Goal: Task Accomplishment & Management: Manage account settings

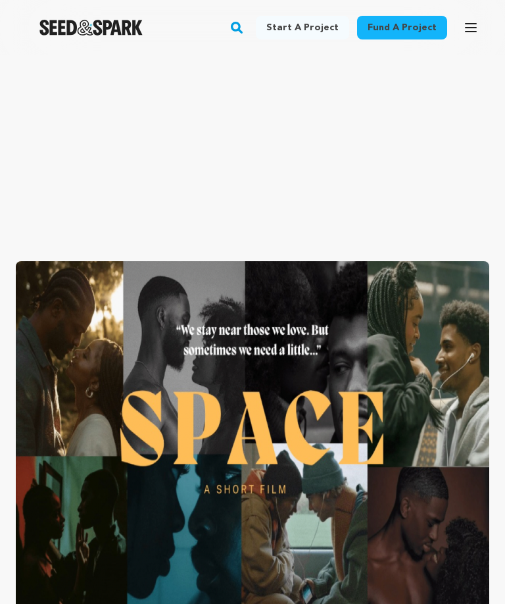
scroll to position [1044, 0]
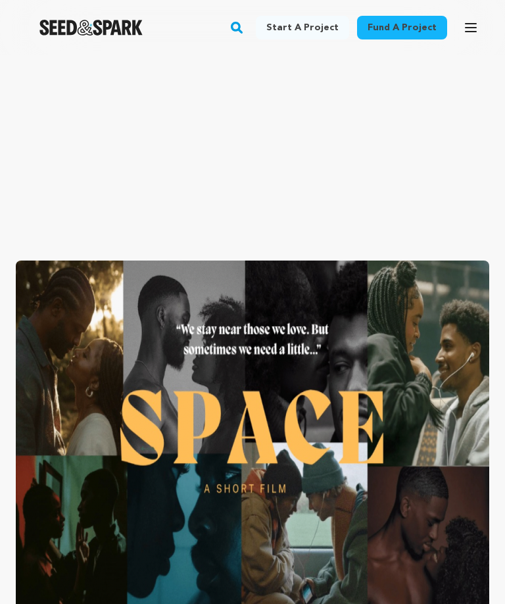
click at [426, 32] on link "Fund a project" at bounding box center [402, 28] width 90 height 24
click at [428, 32] on link "Fund a project" at bounding box center [402, 28] width 90 height 24
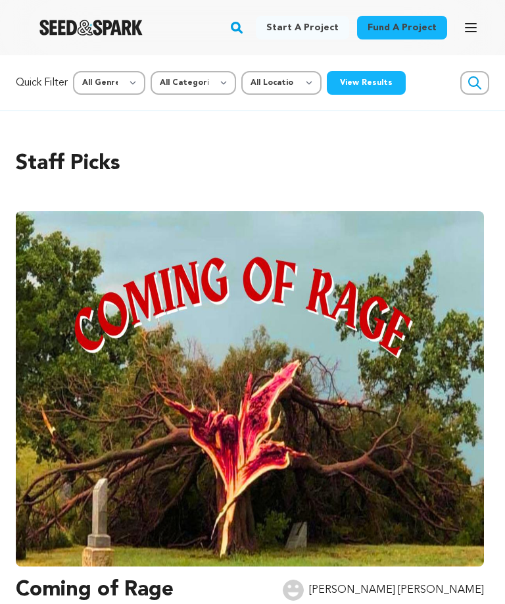
scroll to position [0, 2553]
click at [322, 80] on select "All Location Everywhere [GEOGRAPHIC_DATA] [GEOGRAPHIC_DATA]" at bounding box center [281, 83] width 80 height 24
select select "1671"
click at [472, 85] on icon "button" at bounding box center [475, 83] width 16 height 16
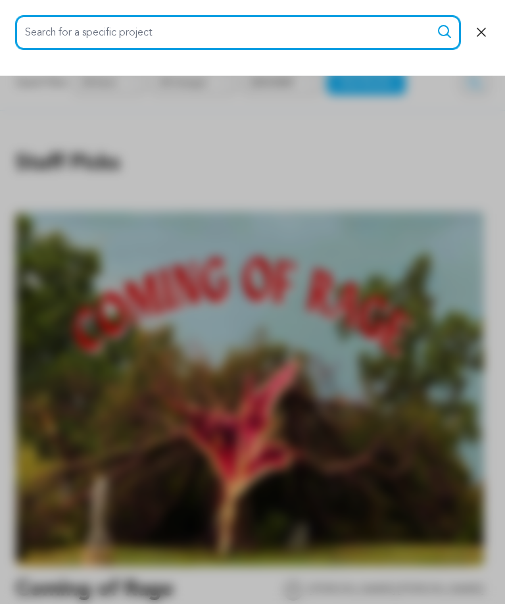
click at [356, 39] on input "Search for a specific project" at bounding box center [238, 33] width 445 height 34
type input "Minneapolis"
click at [445, 32] on button "Search" at bounding box center [445, 32] width 16 height 16
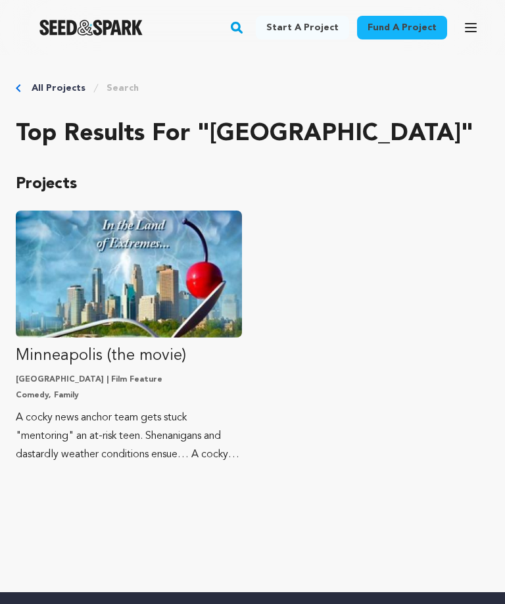
click at [245, 27] on rect "button" at bounding box center [237, 28] width 16 height 16
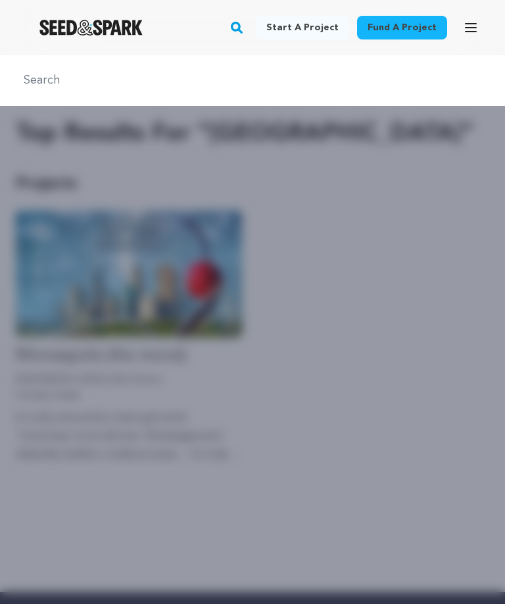
click at [245, 28] on rect "button" at bounding box center [237, 28] width 16 height 16
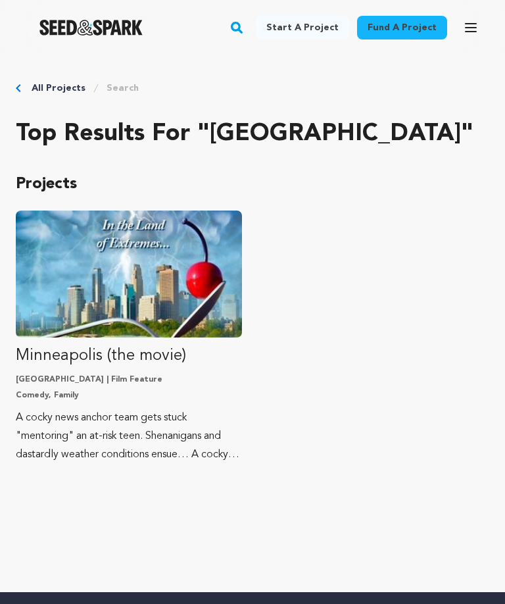
click at [245, 26] on rect "button" at bounding box center [237, 28] width 16 height 16
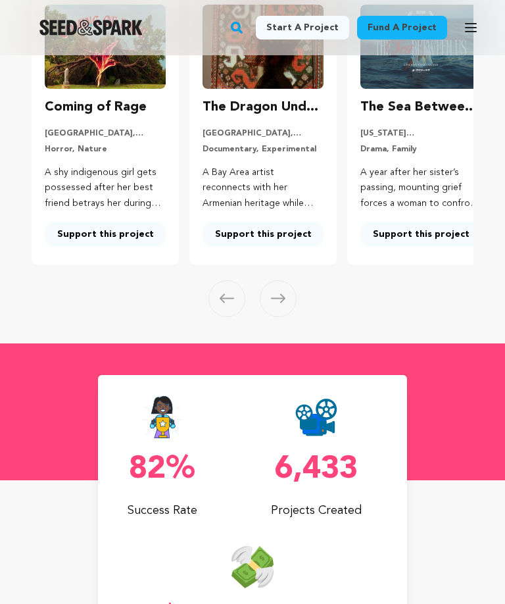
scroll to position [259, 0]
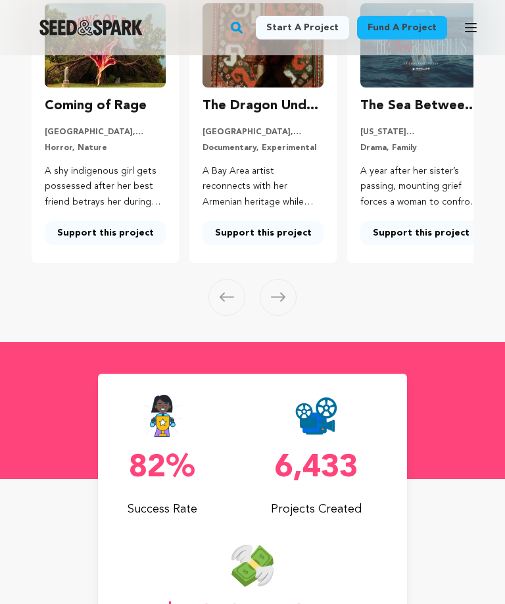
click at [282, 293] on icon at bounding box center [278, 297] width 14 height 9
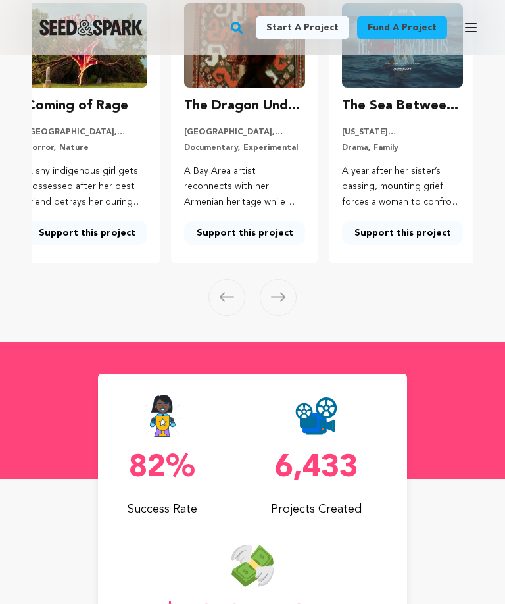
scroll to position [0, 21]
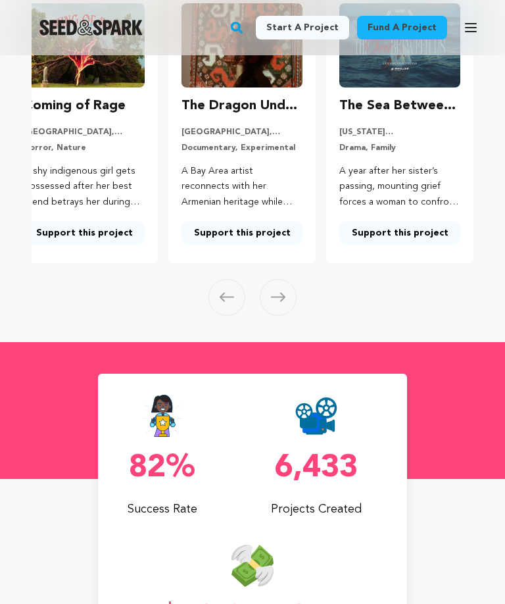
click at [285, 298] on icon at bounding box center [278, 297] width 14 height 10
click at [278, 292] on icon at bounding box center [278, 297] width 14 height 10
click at [205, 311] on section "Crowdfunding podcasts that matter . Seed&Spark is where creators and audiences …" at bounding box center [252, 69] width 505 height 545
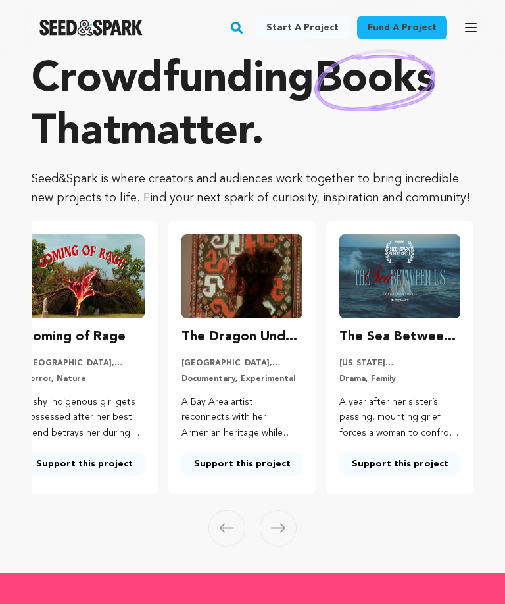
scroll to position [0, 0]
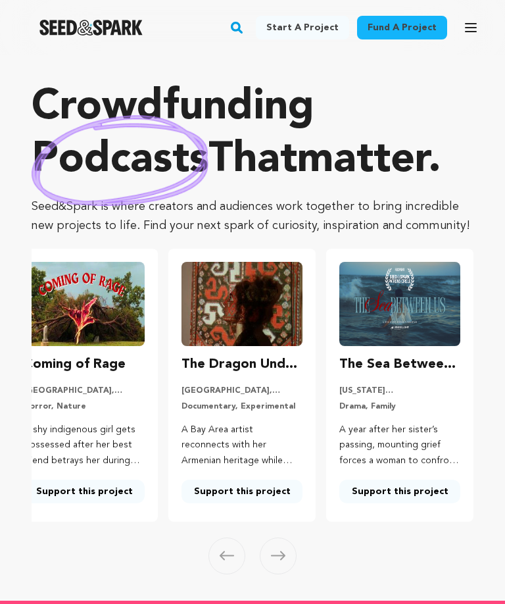
click at [469, 30] on icon "button" at bounding box center [471, 28] width 16 height 16
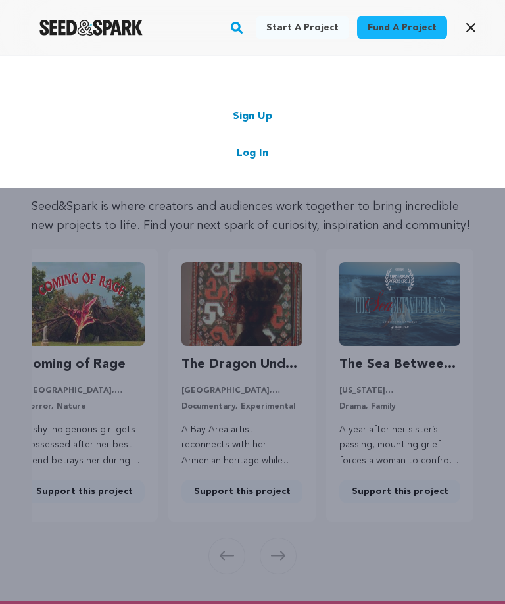
click at [272, 113] on link "Sign Up" at bounding box center [252, 117] width 39 height 16
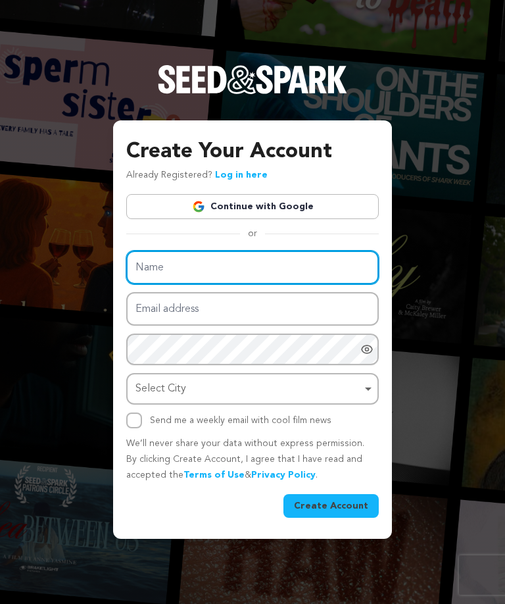
click at [231, 284] on input "Name" at bounding box center [252, 268] width 253 height 34
type input "cindy kaufmann"
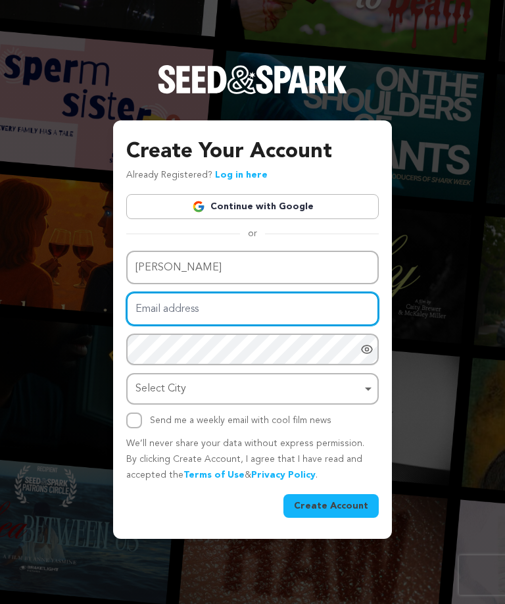
click at [250, 326] on input "Email address" at bounding box center [252, 309] width 253 height 34
type input "[PERSON_NAME][EMAIL_ADDRESS][DOMAIN_NAME]"
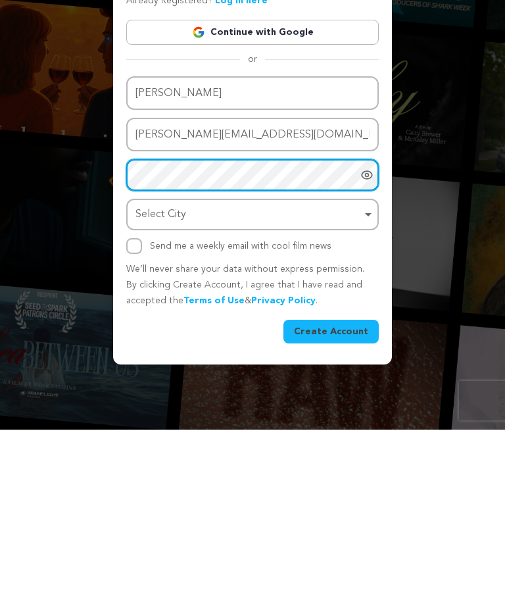
click at [366, 377] on div "Select City Remove item" at bounding box center [252, 389] width 239 height 24
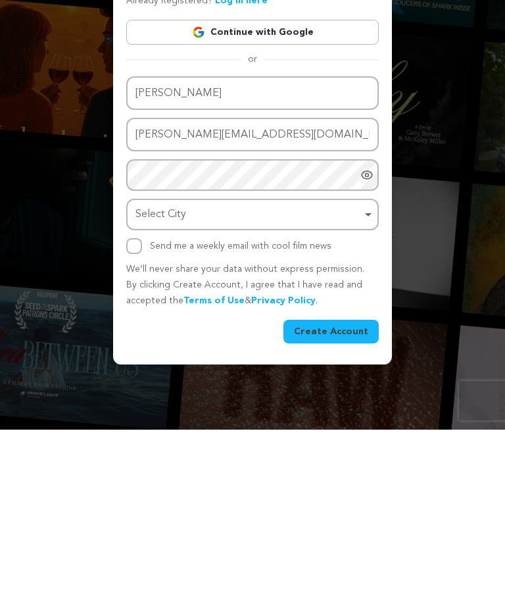
scroll to position [43, 0]
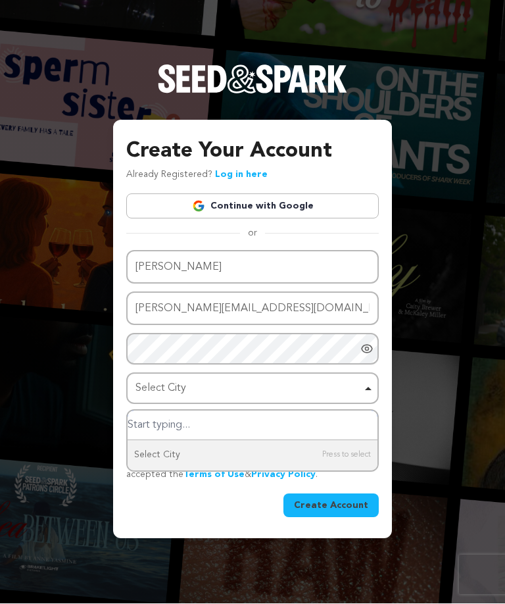
click at [365, 377] on div "Select City Remove item" at bounding box center [252, 389] width 239 height 24
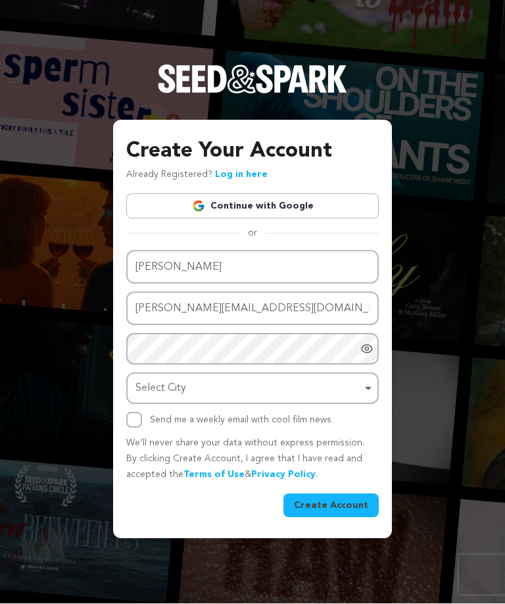
click at [369, 343] on icon "Show password as plain text. Warning: this will display your password on the sc…" at bounding box center [367, 349] width 13 height 13
click at [368, 343] on icon "Hide Password" at bounding box center [367, 349] width 13 height 13
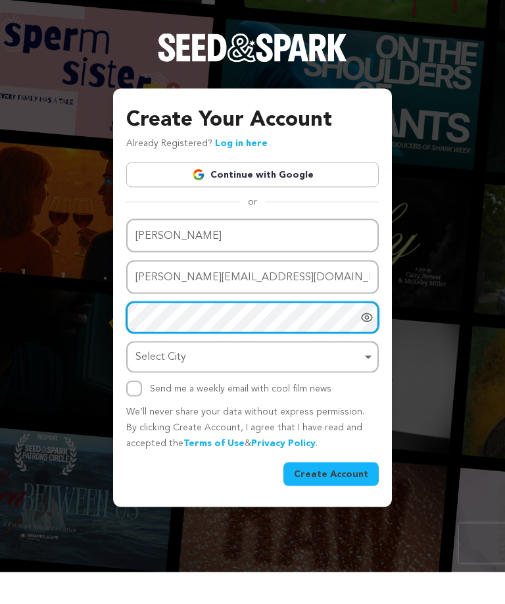
scroll to position [0, 0]
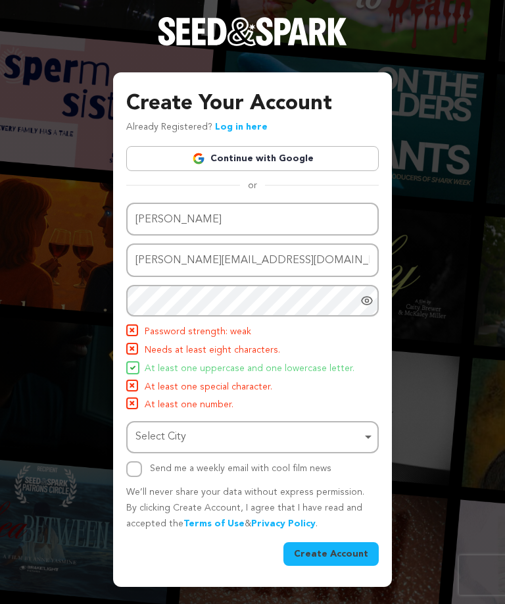
click at [367, 307] on icon "Show password as plain text. Warning: this will display your password on the sc…" at bounding box center [367, 300] width 13 height 13
click at [365, 449] on div "Select City Remove item" at bounding box center [252, 437] width 239 height 24
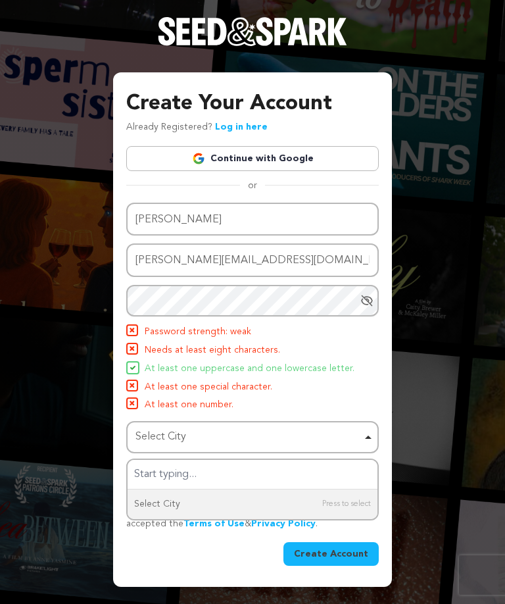
click at [242, 132] on link "Log in here" at bounding box center [241, 126] width 53 height 9
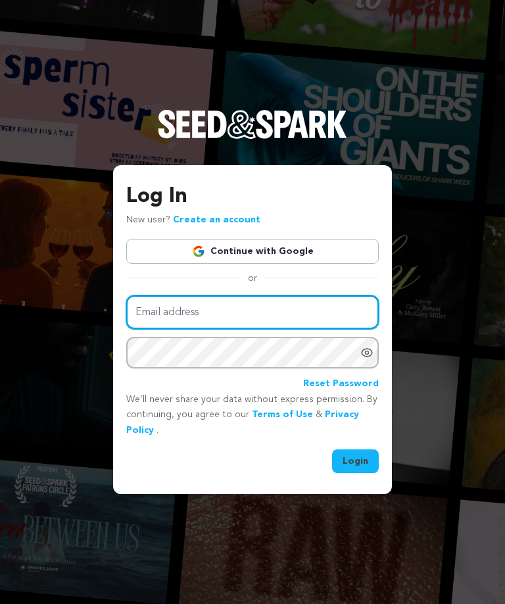
click at [249, 329] on input "Email address" at bounding box center [252, 312] width 253 height 34
type input "[PERSON_NAME][EMAIL_ADDRESS][DOMAIN_NAME]"
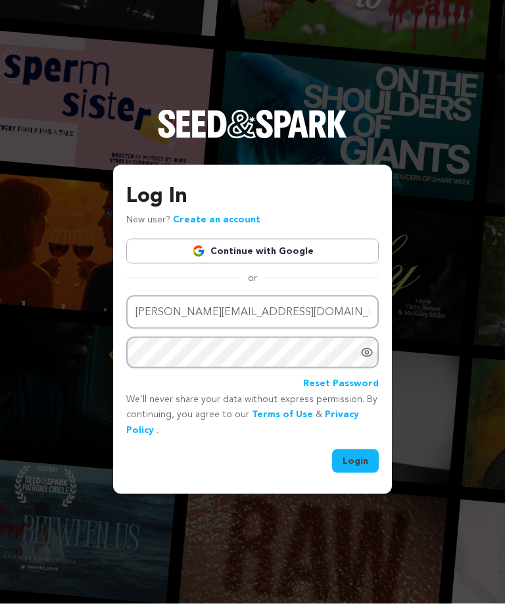
click at [340, 392] on link "Reset Password" at bounding box center [341, 384] width 76 height 16
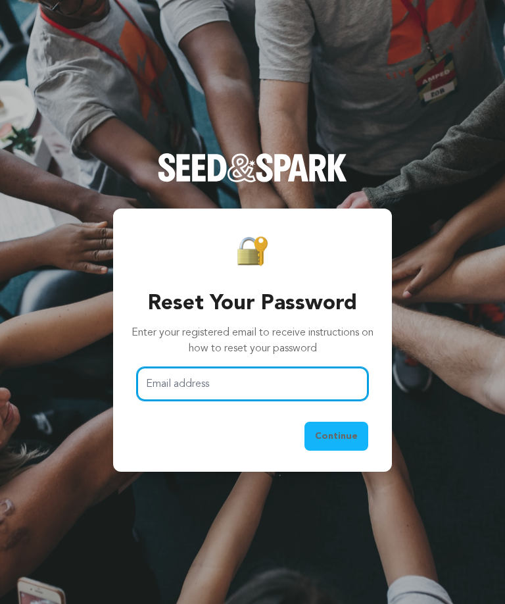
click at [245, 401] on input "Email address" at bounding box center [253, 384] width 232 height 34
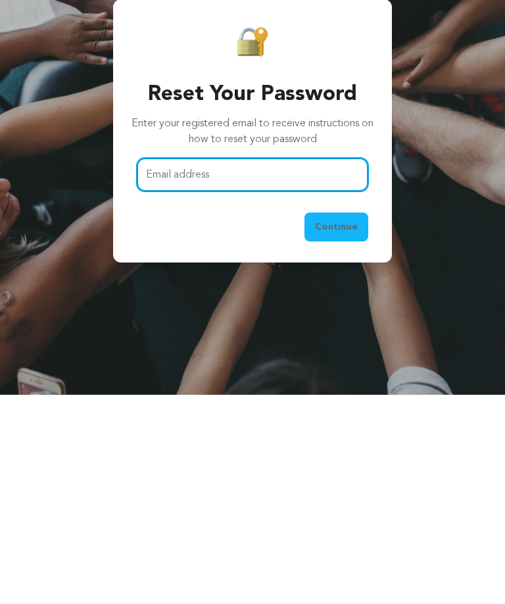
type input "[PERSON_NAME][EMAIL_ADDRESS][DOMAIN_NAME]"
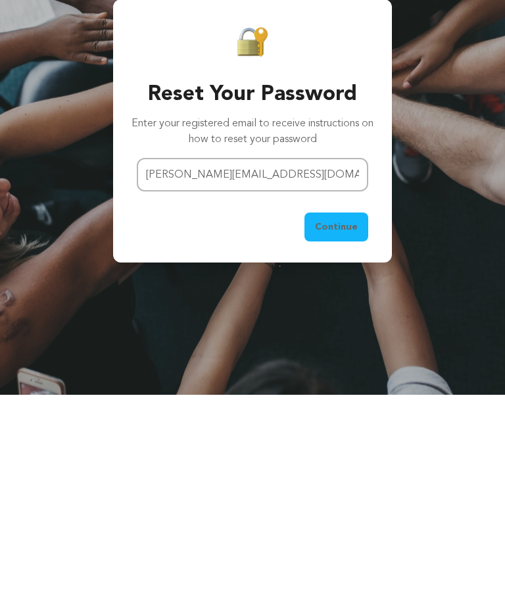
scroll to position [43, 0]
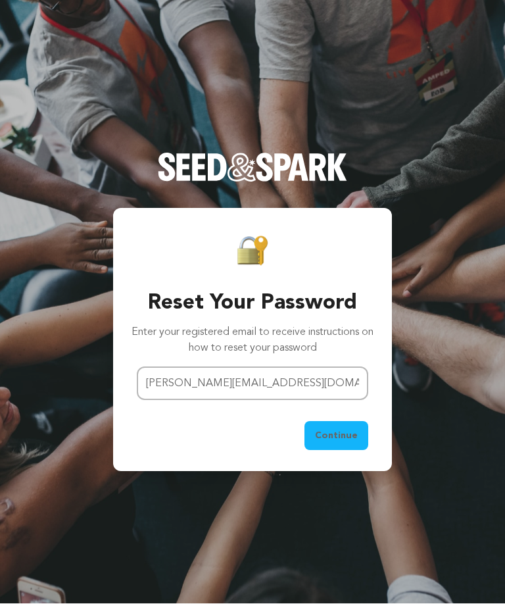
click at [336, 430] on span "Continue" at bounding box center [336, 436] width 43 height 13
